Goal: Information Seeking & Learning: Learn about a topic

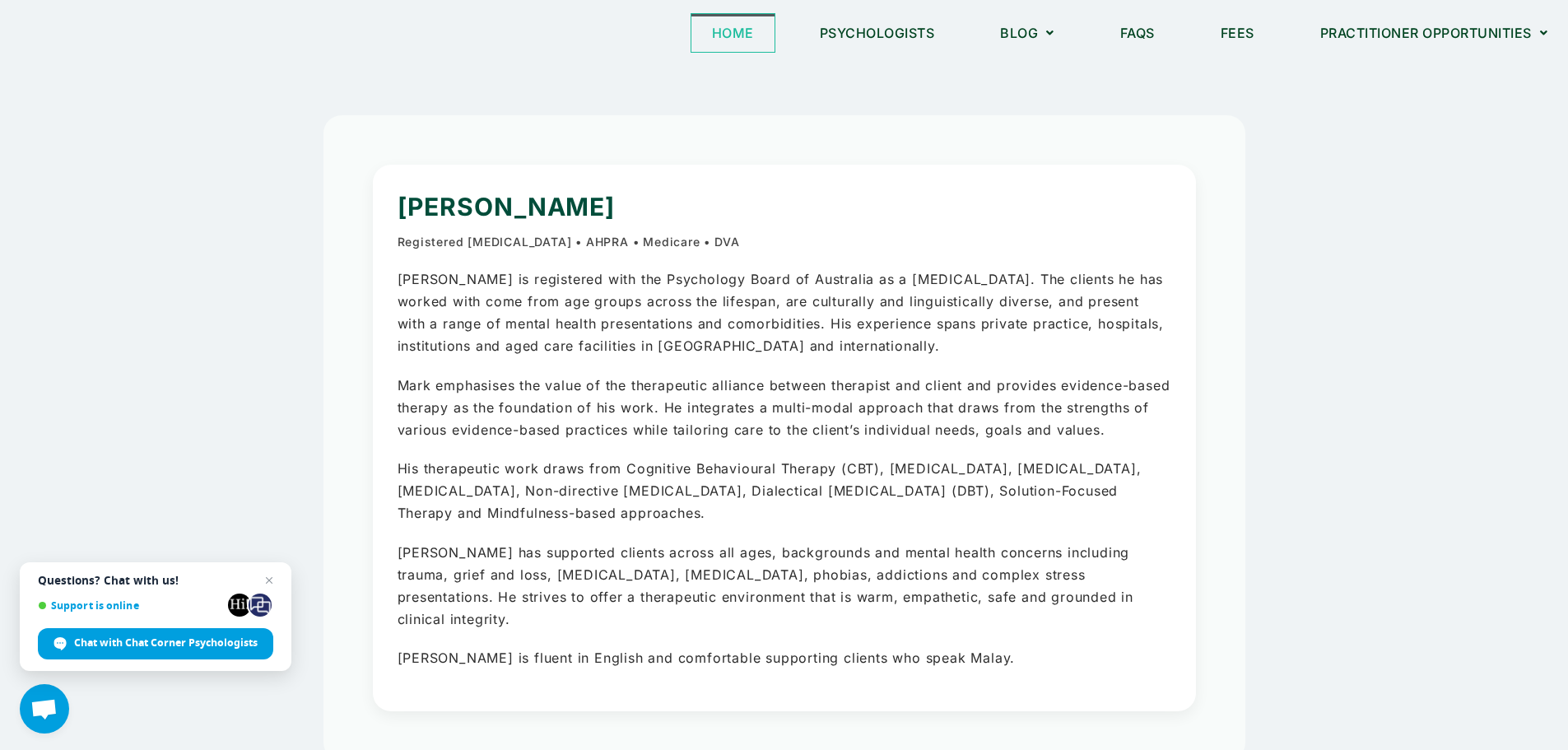
click at [723, 34] on link "Home" at bounding box center [733, 33] width 83 height 38
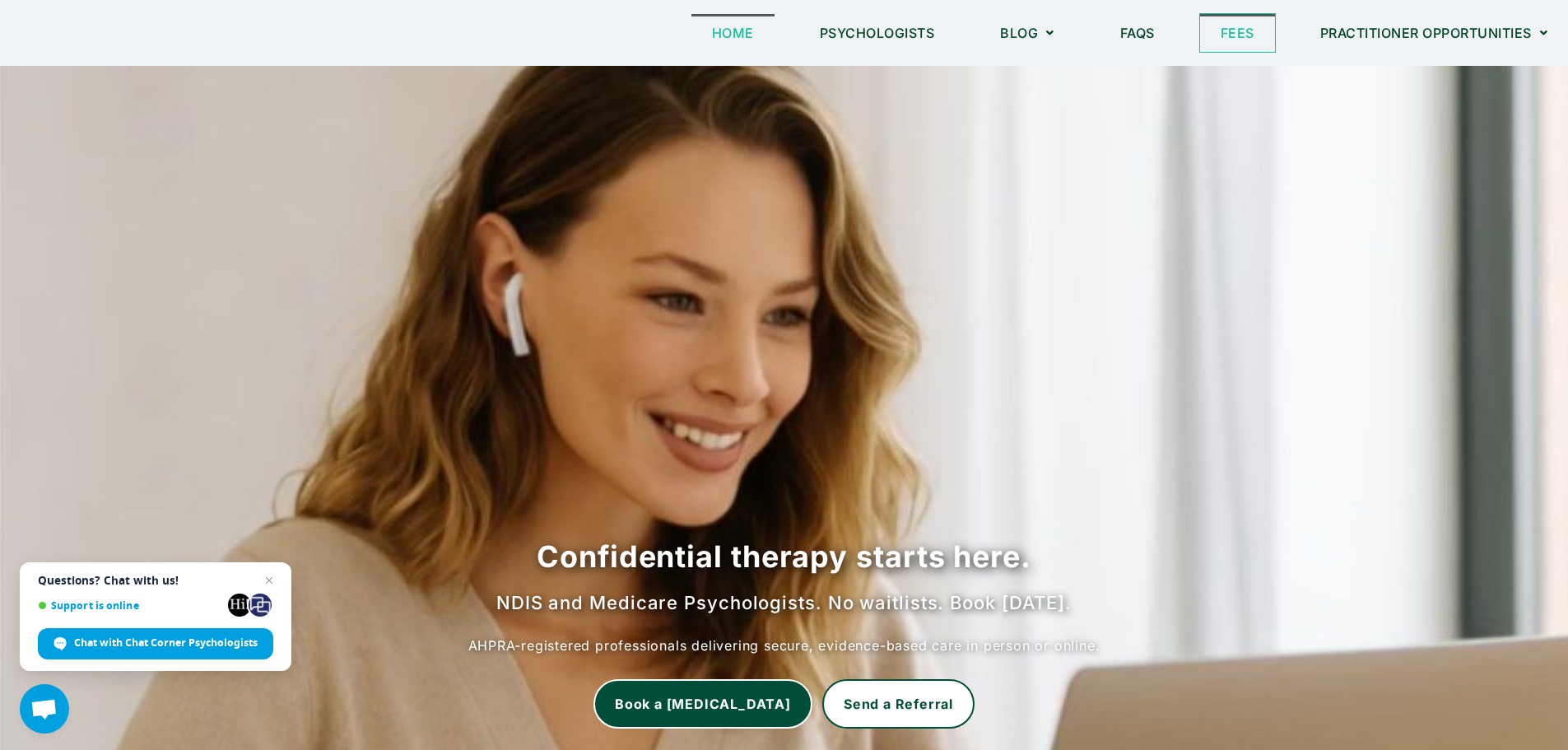
click at [1266, 33] on link "Fees" at bounding box center [1237, 33] width 75 height 38
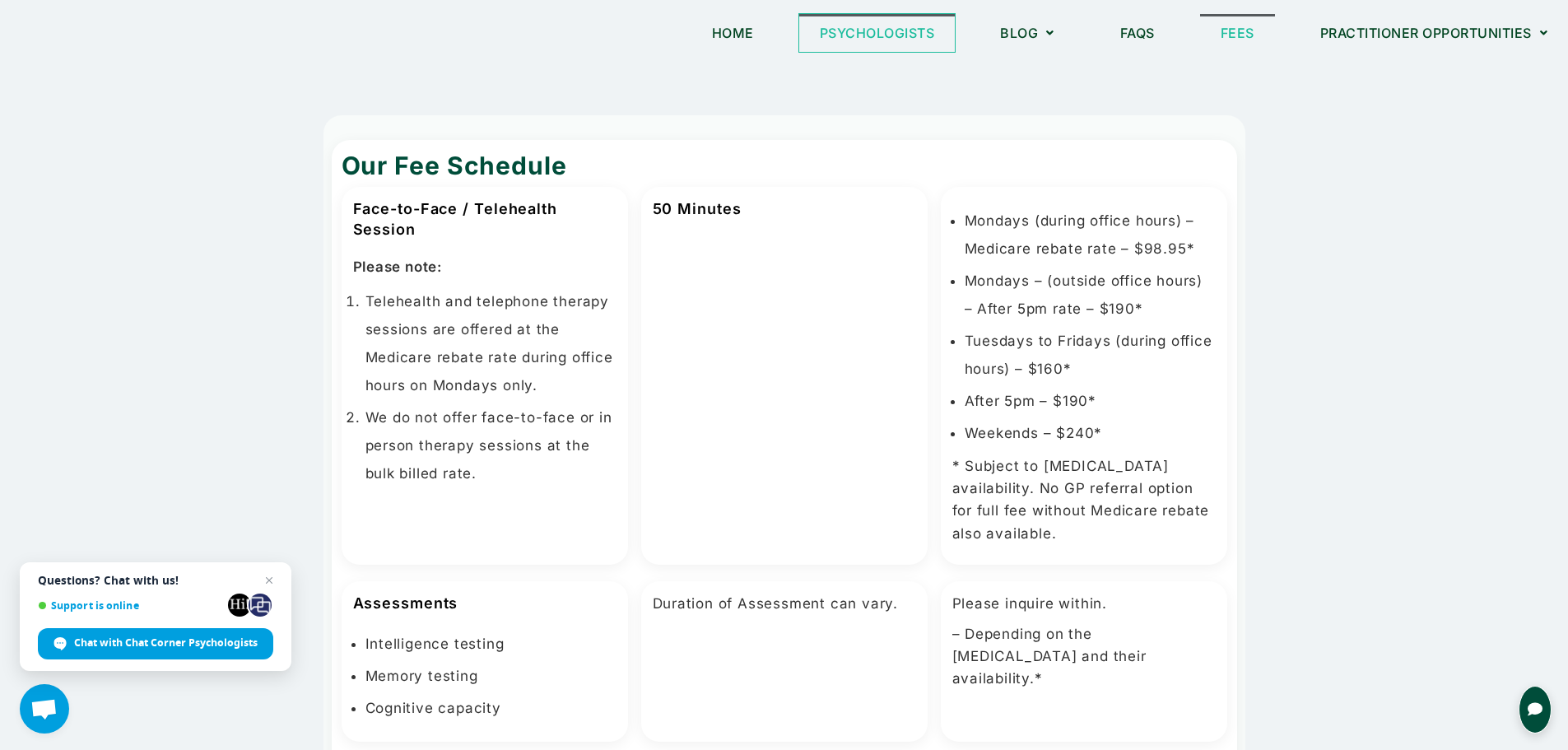
click at [903, 47] on link "Psychologists" at bounding box center [878, 33] width 157 height 38
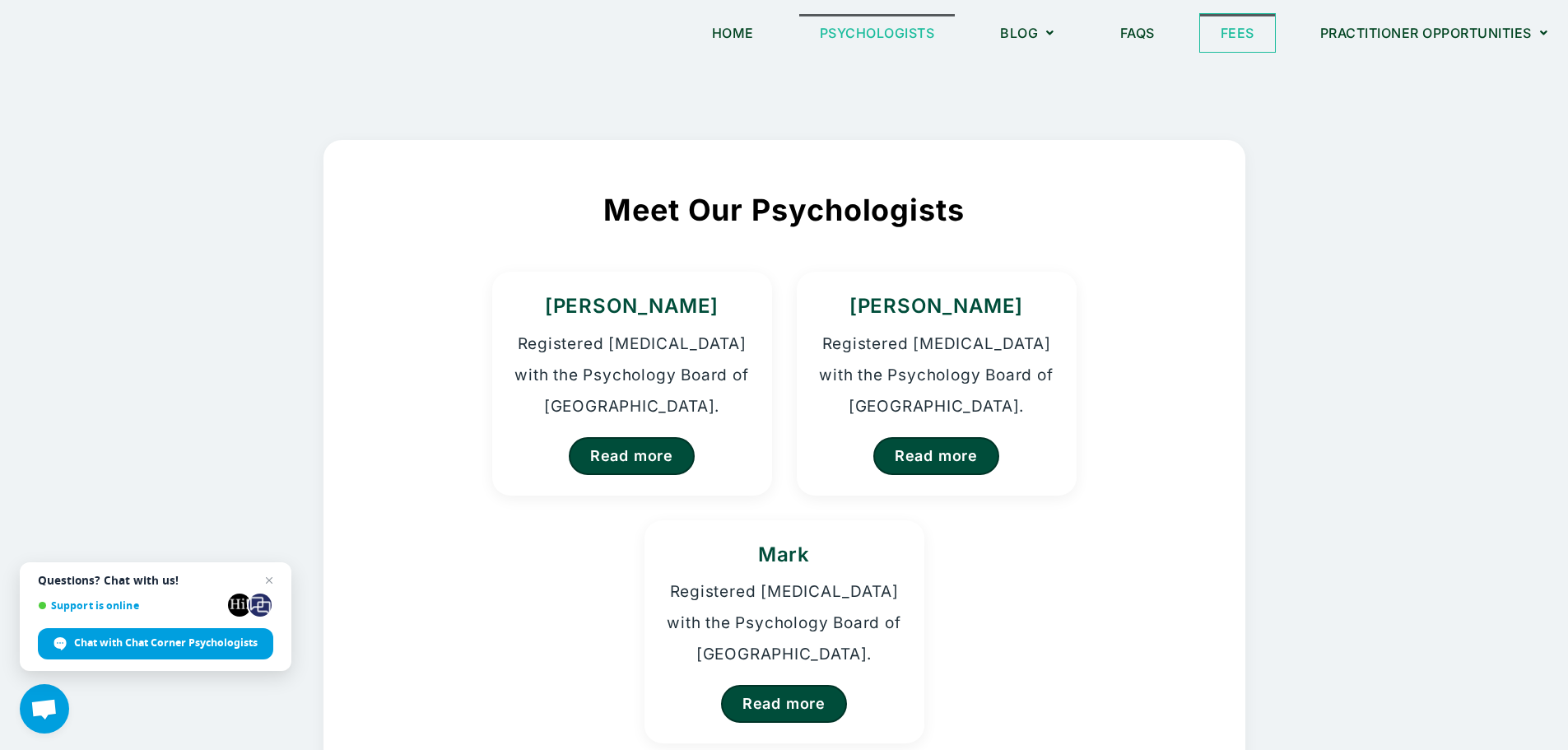
click at [1243, 35] on link "Fees" at bounding box center [1237, 33] width 75 height 38
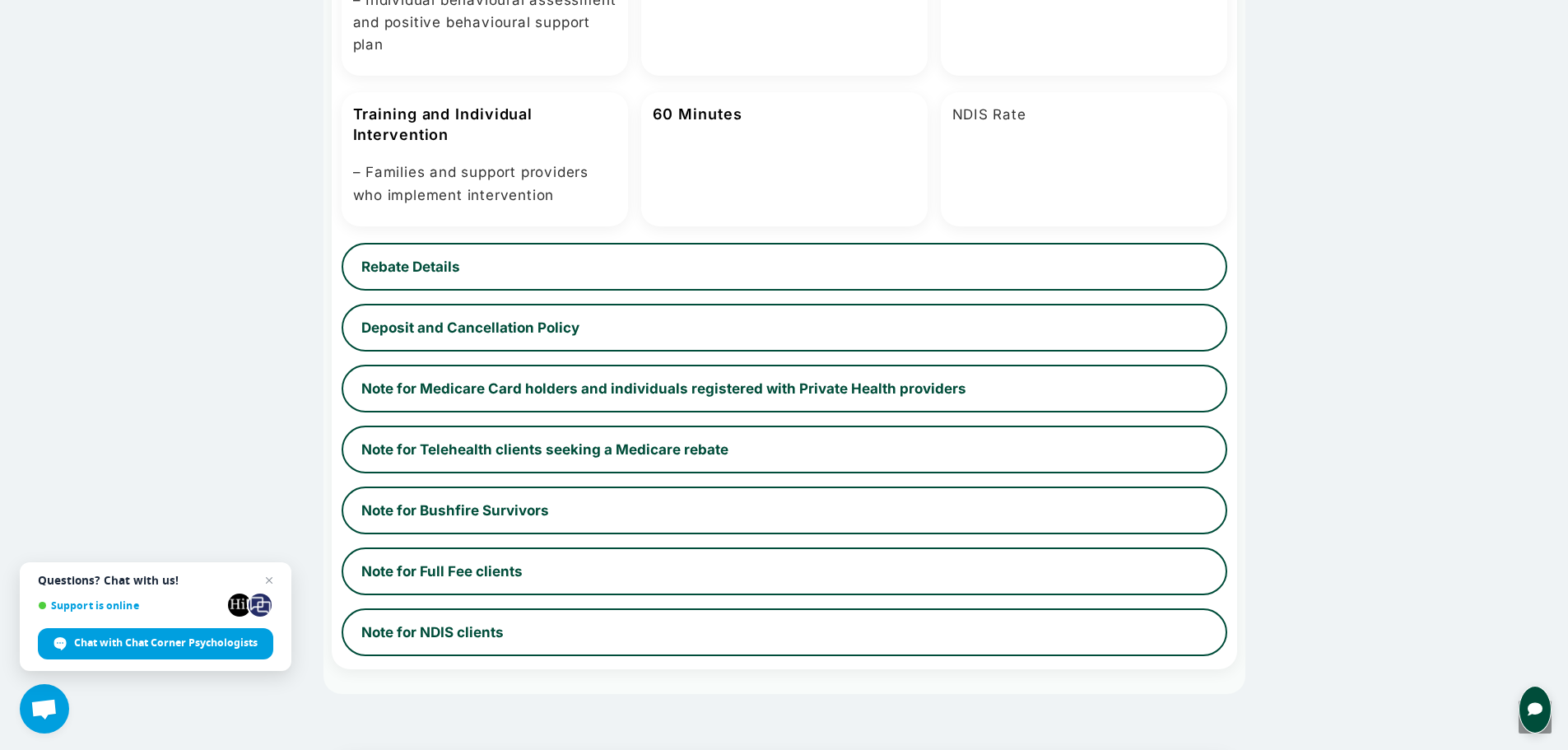
scroll to position [1070, 0]
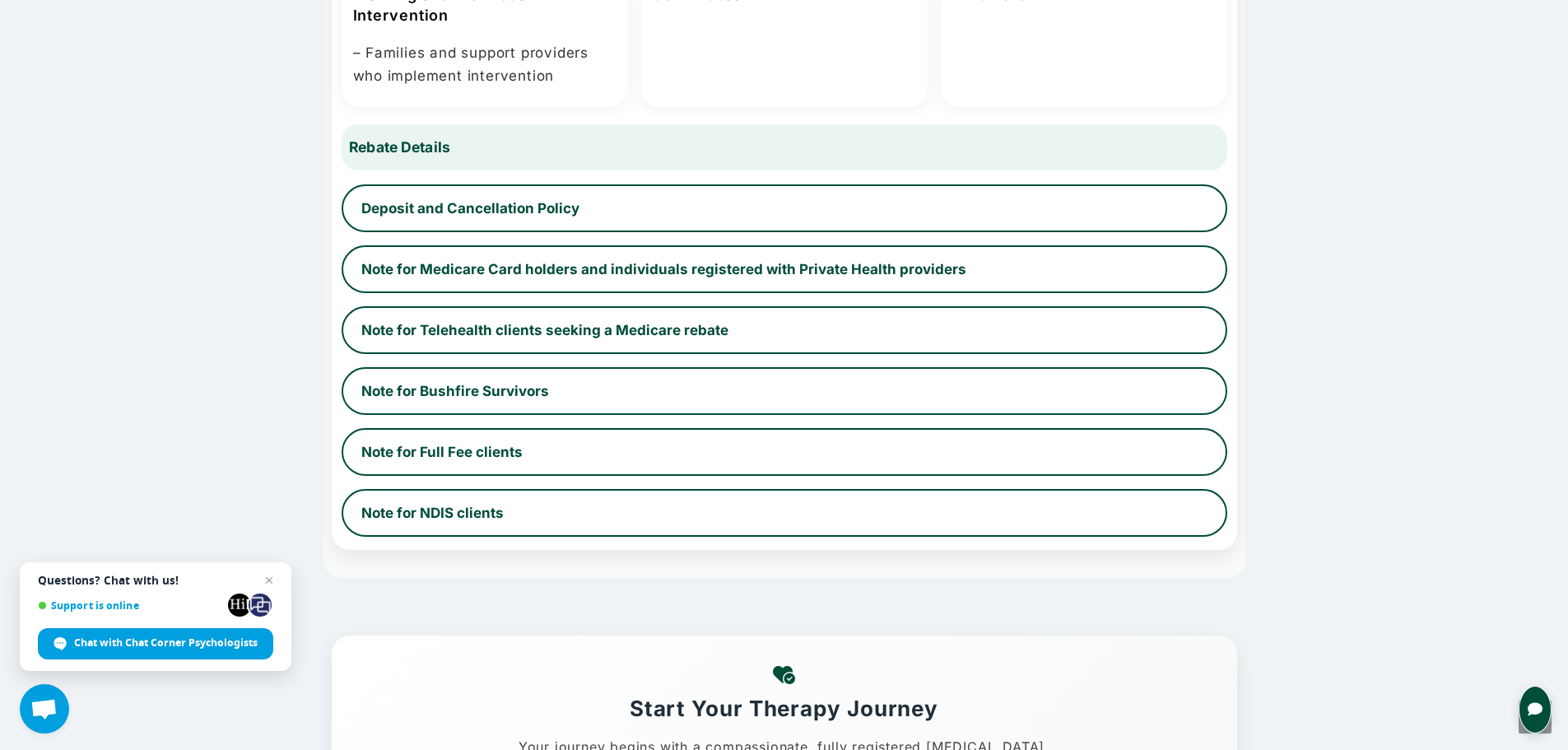
click at [841, 153] on button "Rebate Details" at bounding box center [784, 147] width 912 height 50
